Goal: Navigation & Orientation: Understand site structure

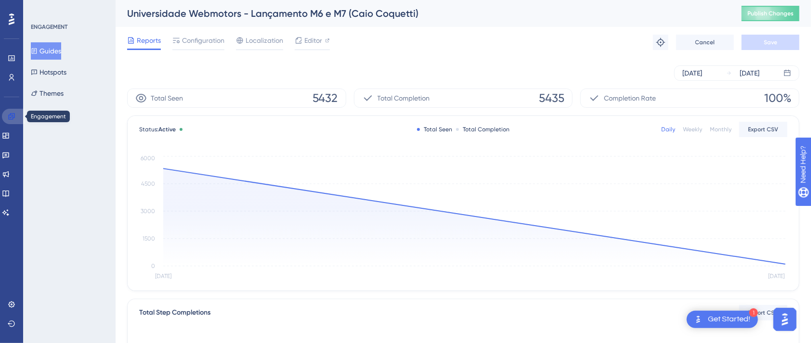
click at [9, 118] on icon at bounding box center [12, 117] width 8 height 8
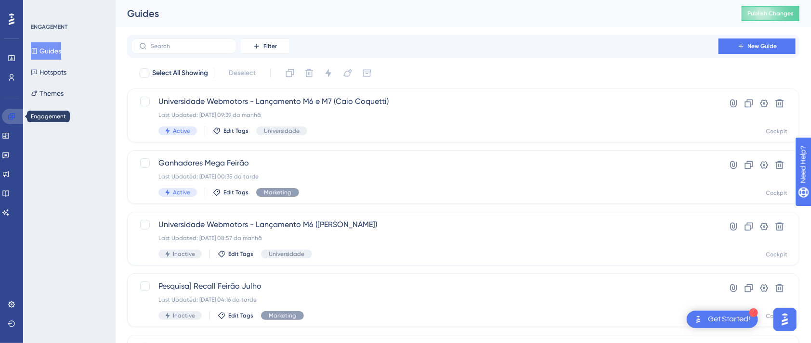
click at [11, 113] on icon at bounding box center [12, 117] width 8 height 8
click at [12, 17] on icon at bounding box center [12, 19] width 6 height 12
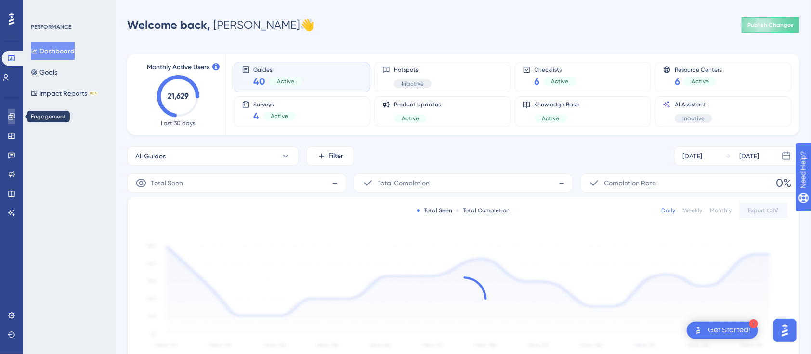
click at [11, 117] on icon at bounding box center [11, 116] width 6 height 6
